Goal: Navigation & Orientation: Find specific page/section

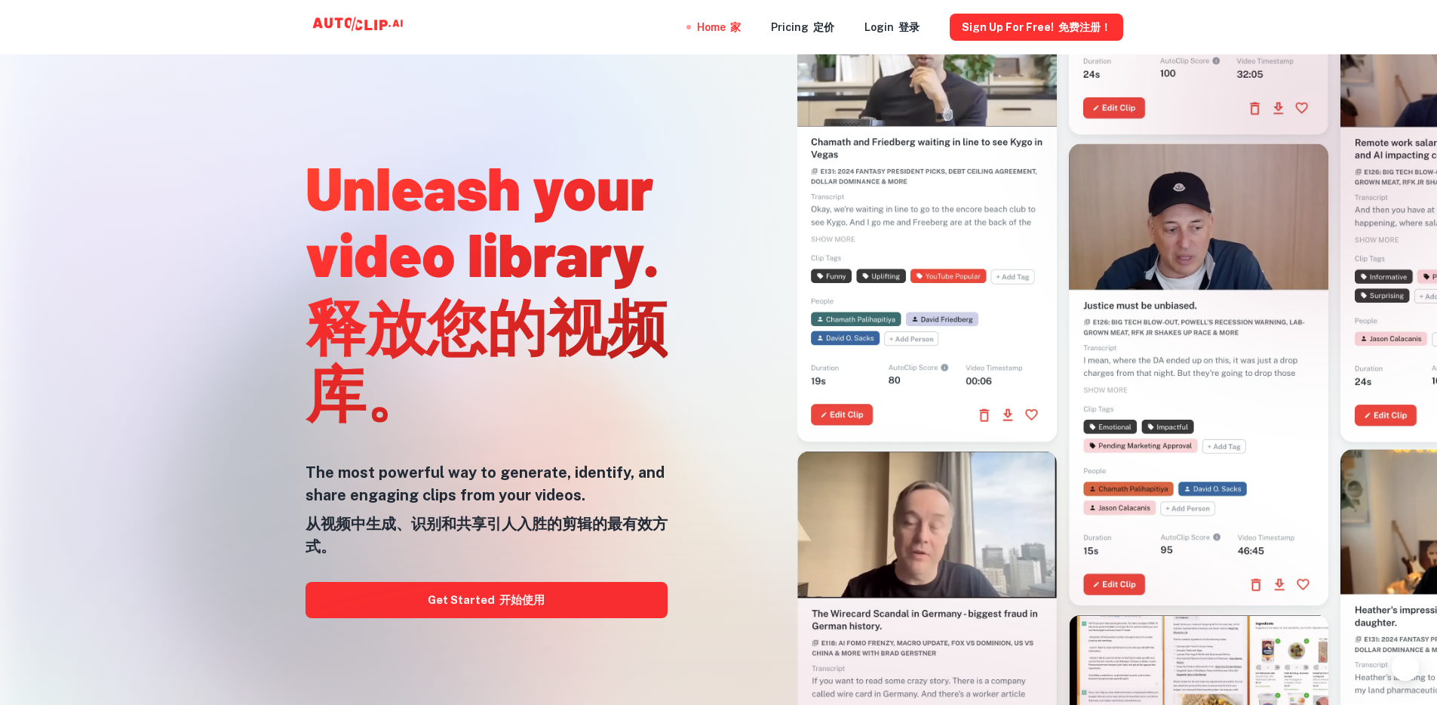
click at [453, 606] on div at bounding box center [719, 705] width 1150 height 302
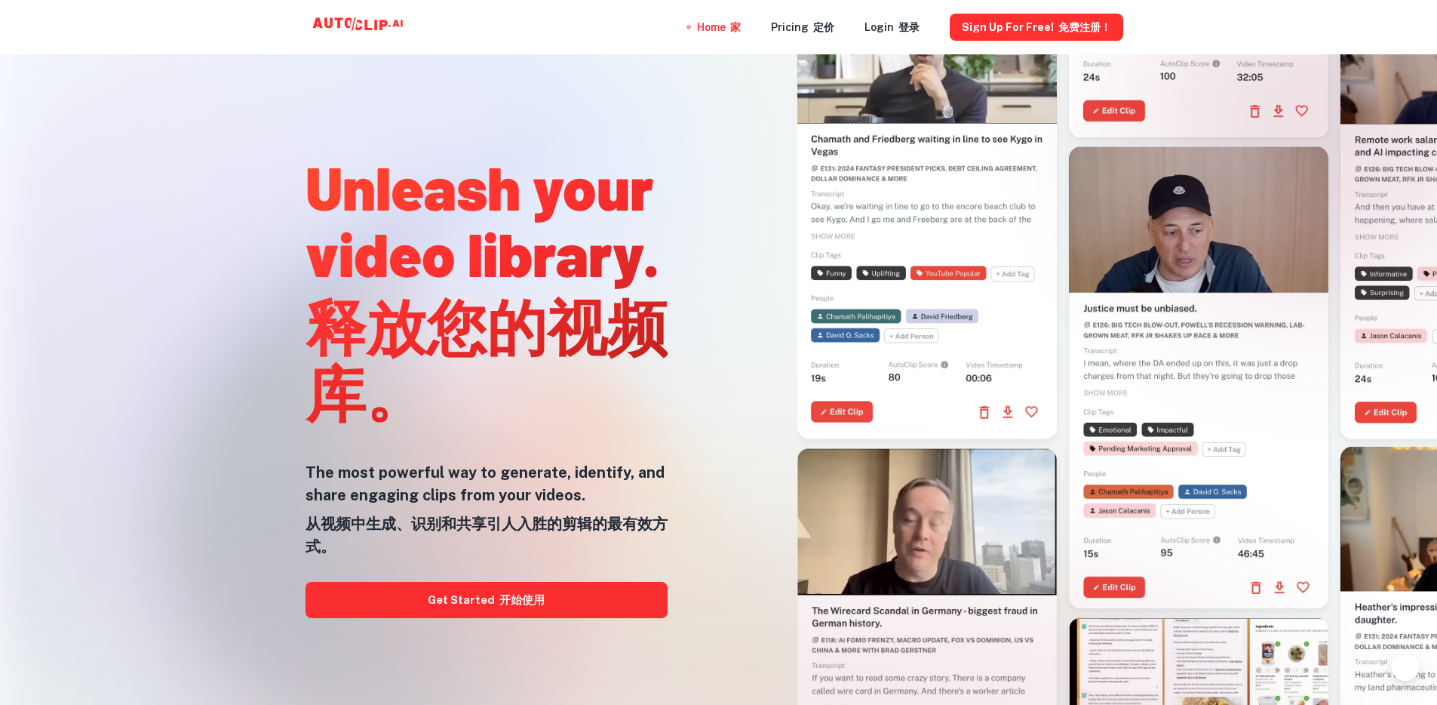
click at [453, 605] on div at bounding box center [719, 705] width 1150 height 302
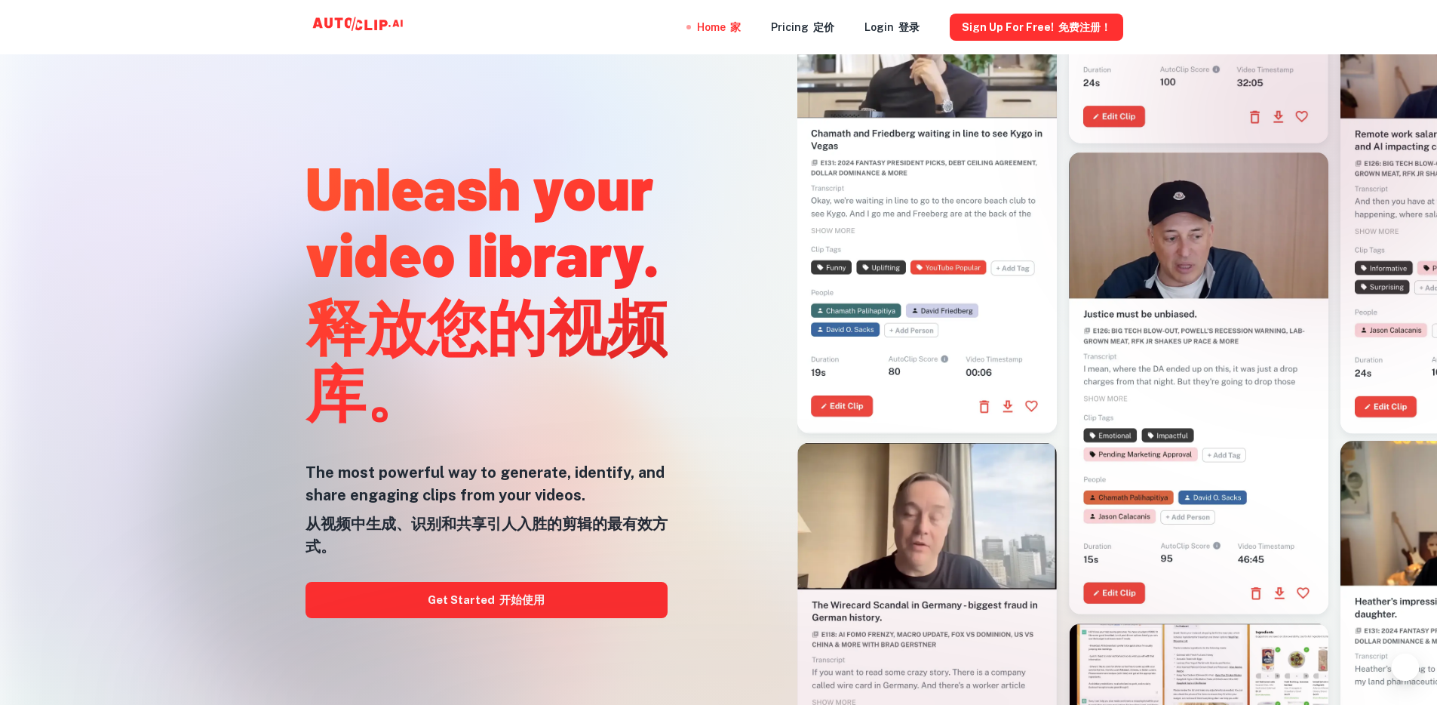
click at [456, 598] on div at bounding box center [719, 705] width 1150 height 302
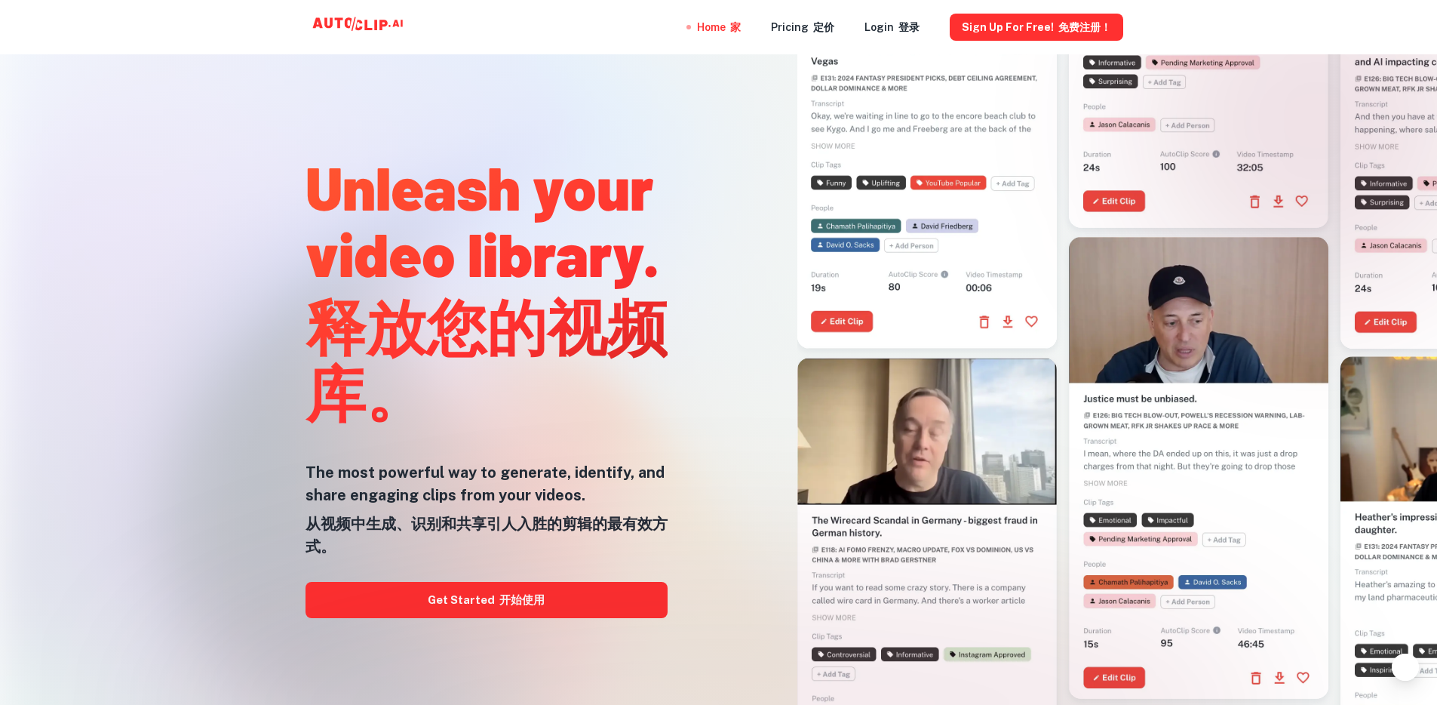
scroll to position [3, 0]
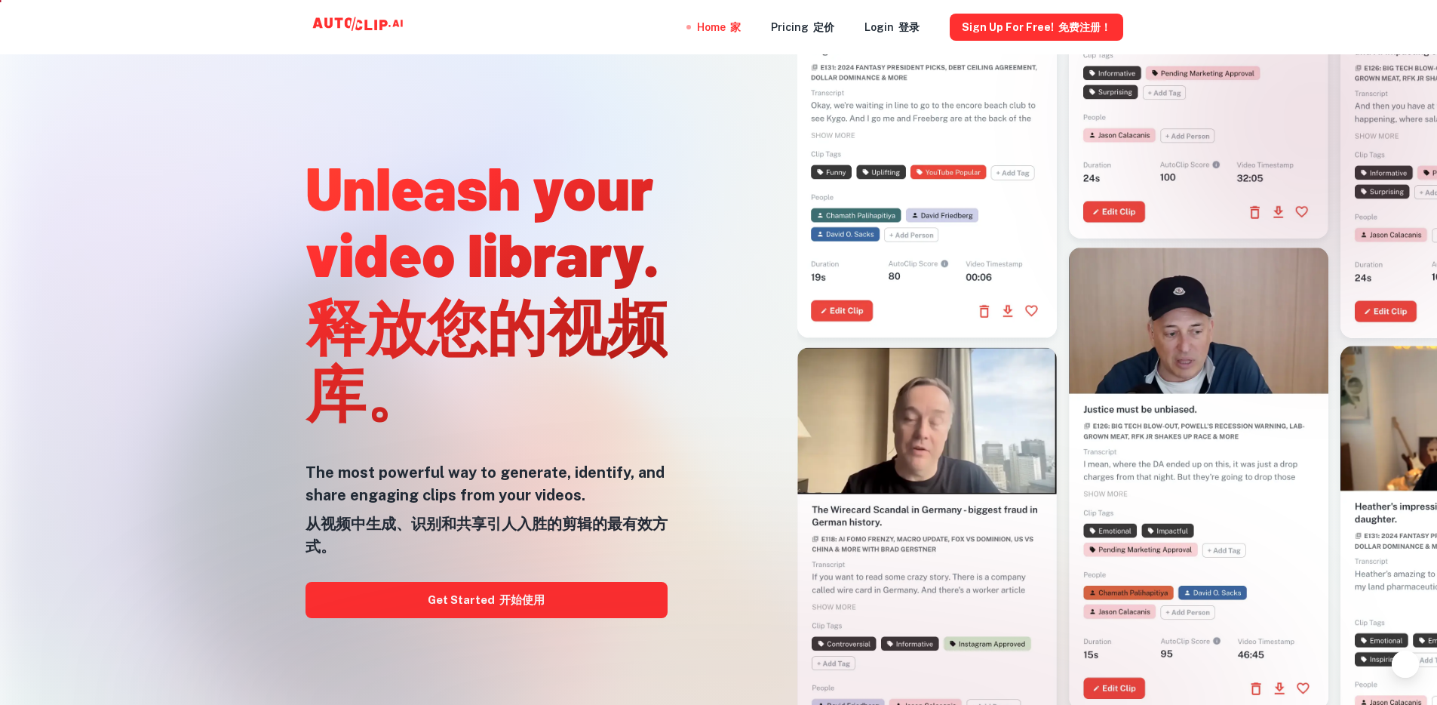
click at [526, 606] on div at bounding box center [719, 705] width 1150 height 302
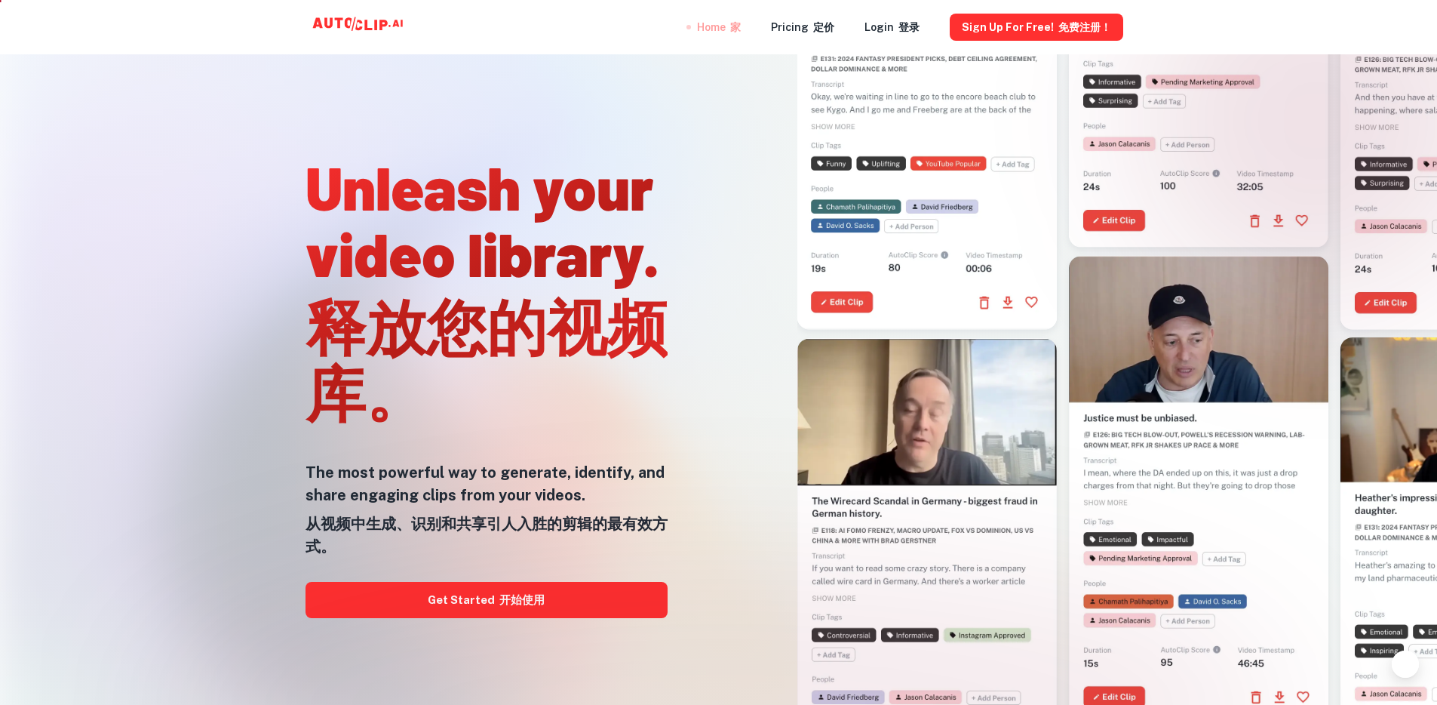
click at [719, 29] on div "Home 家" at bounding box center [719, 27] width 44 height 54
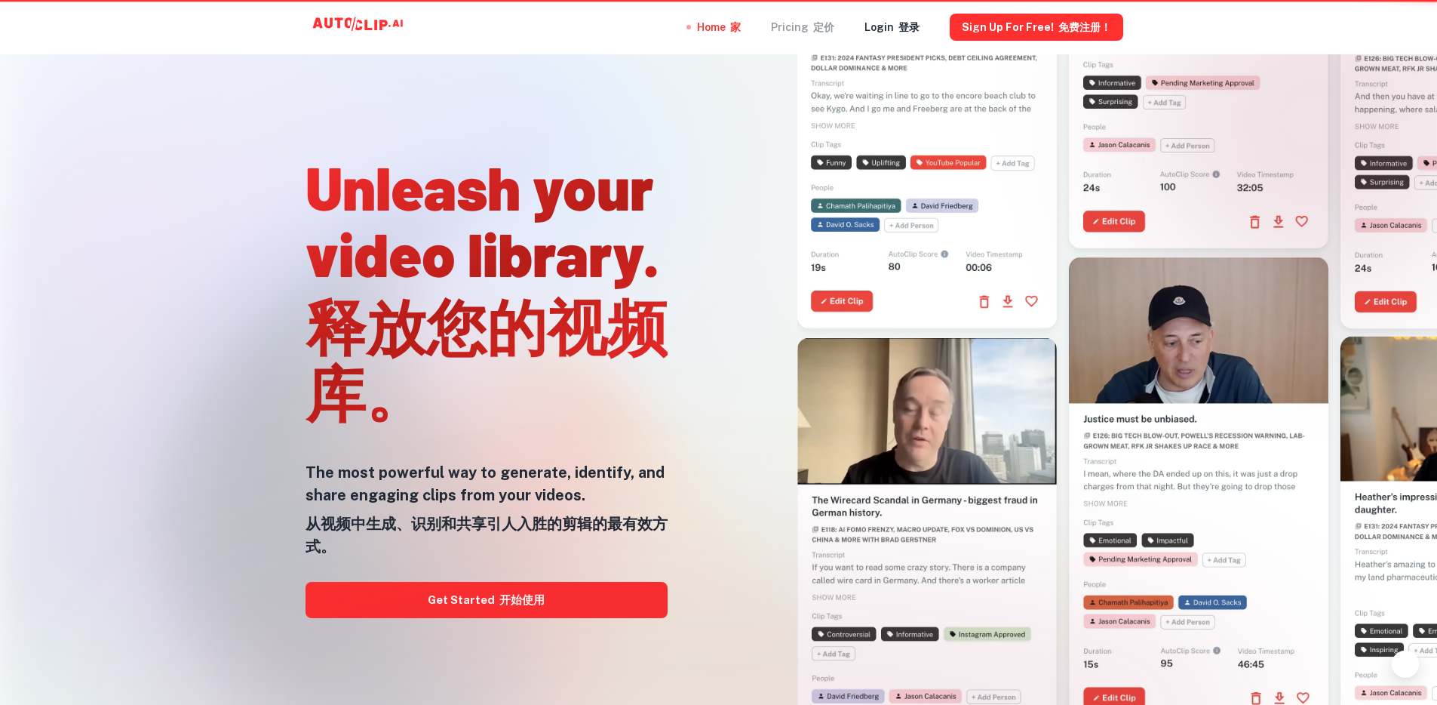
scroll to position [0, 0]
click at [812, 29] on div "Pricing 定价" at bounding box center [802, 27] width 63 height 54
